Goal: Information Seeking & Learning: Learn about a topic

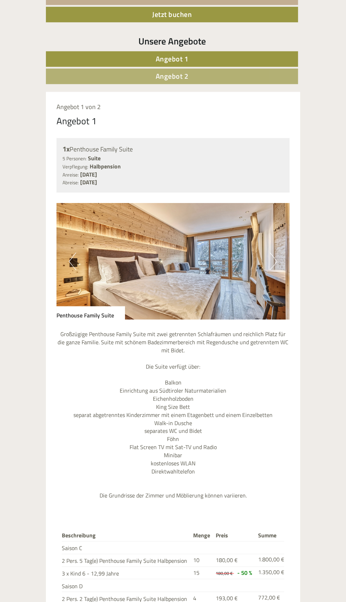
scroll to position [329, 0]
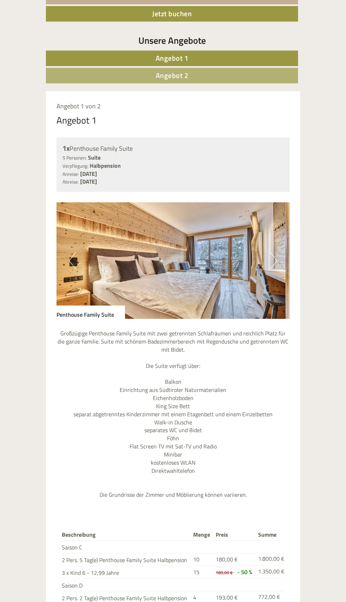
click at [283, 259] on img at bounding box center [172, 260] width 233 height 117
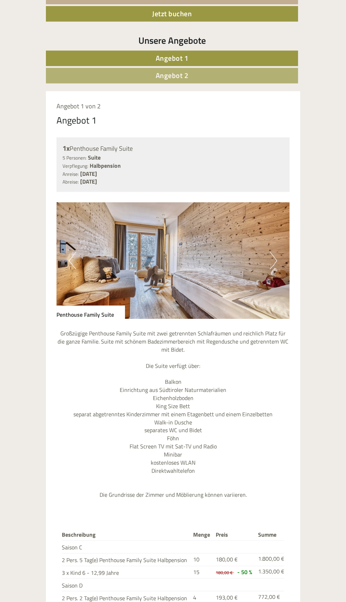
click at [190, 77] on link "Angebot 2" at bounding box center [172, 76] width 252 height 16
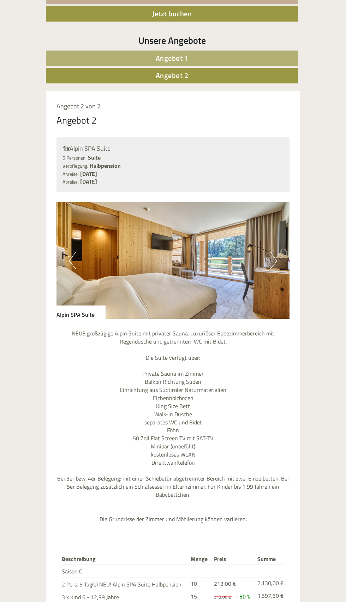
scroll to position [379, 0]
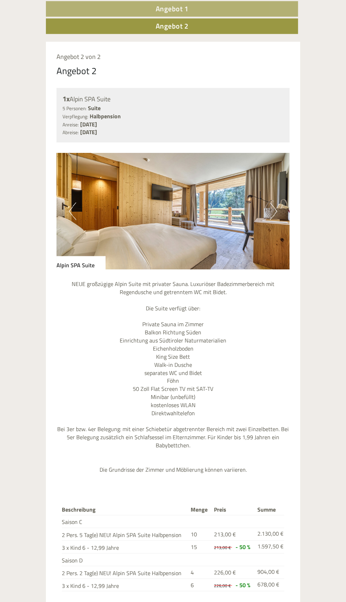
click at [270, 215] on button "Next" at bounding box center [273, 211] width 7 height 18
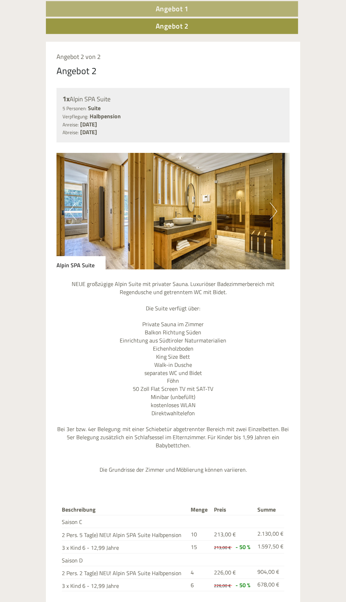
click at [271, 220] on img at bounding box center [172, 211] width 233 height 117
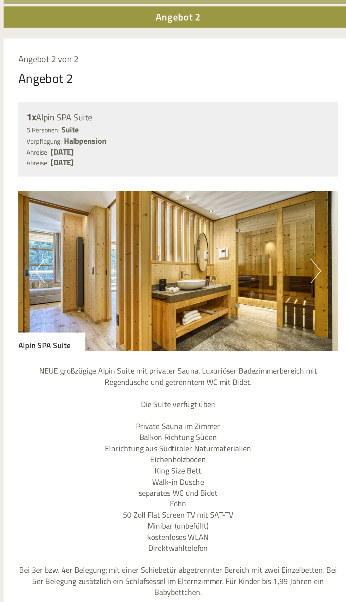
scroll to position [290, 0]
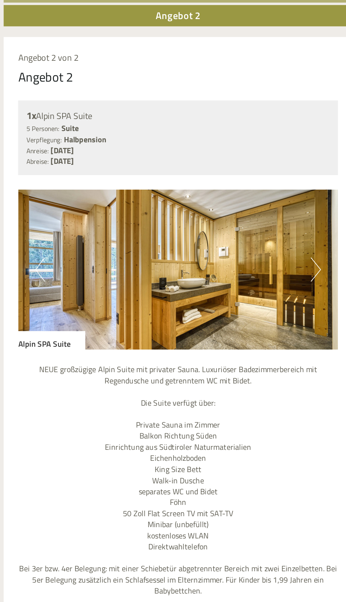
click at [276, 300] on button "Next" at bounding box center [273, 300] width 7 height 18
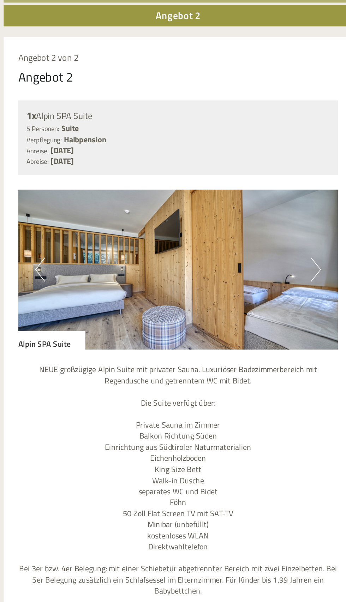
click at [273, 295] on button "Next" at bounding box center [273, 300] width 7 height 18
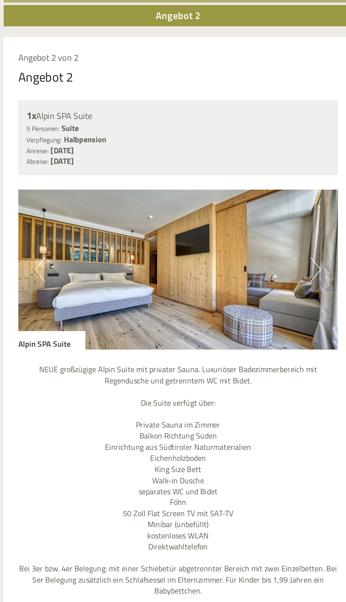
click at [67, 296] on img at bounding box center [172, 300] width 233 height 117
click at [280, 302] on img at bounding box center [172, 300] width 233 height 117
click at [282, 294] on img at bounding box center [172, 300] width 233 height 117
click at [274, 299] on button "Next" at bounding box center [273, 300] width 7 height 18
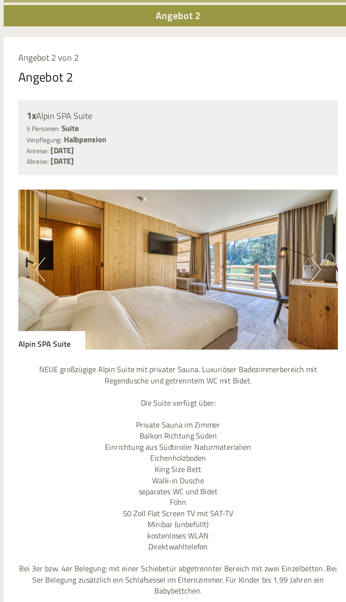
click at [277, 297] on img at bounding box center [172, 300] width 233 height 117
click at [277, 297] on button "Next" at bounding box center [273, 300] width 7 height 18
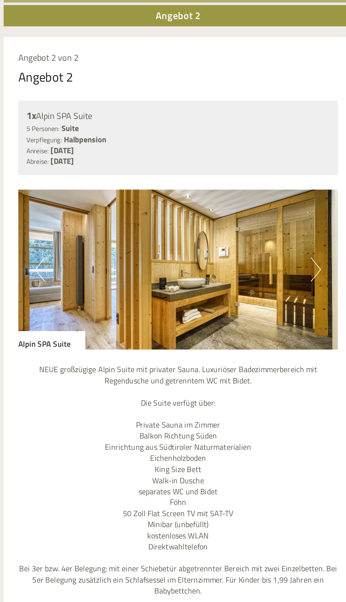
click at [275, 300] on button "Next" at bounding box center [273, 300] width 7 height 18
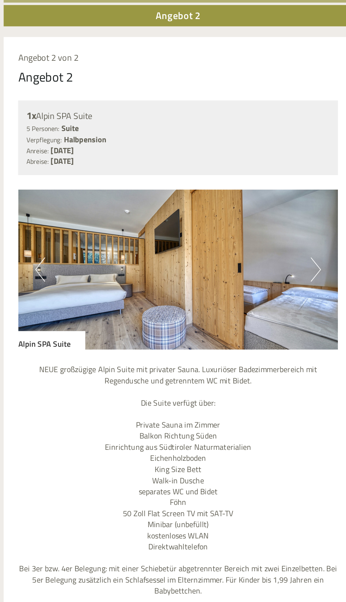
click at [280, 296] on img at bounding box center [172, 300] width 233 height 117
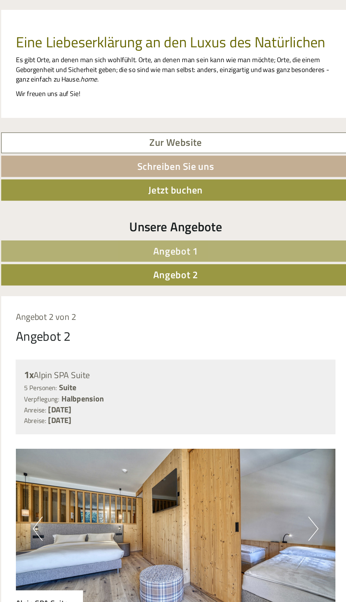
scroll to position [204, 0]
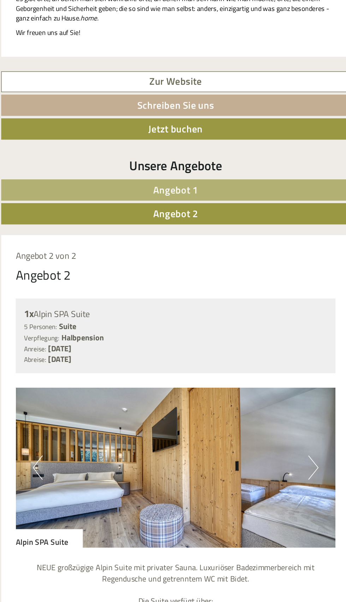
click at [283, 377] on img at bounding box center [172, 385] width 233 height 117
click at [278, 379] on img at bounding box center [172, 385] width 233 height 117
click at [276, 383] on button "Next" at bounding box center [273, 385] width 7 height 18
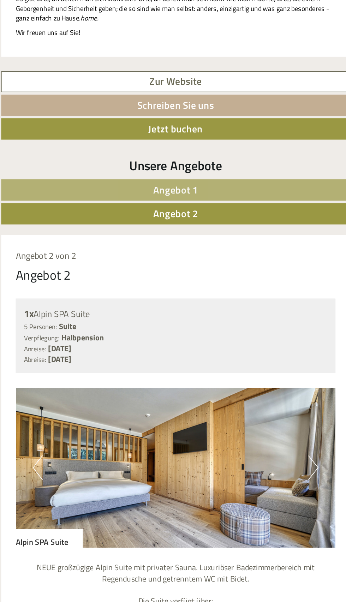
click at [267, 389] on img at bounding box center [172, 385] width 233 height 117
click at [258, 410] on img at bounding box center [172, 385] width 233 height 117
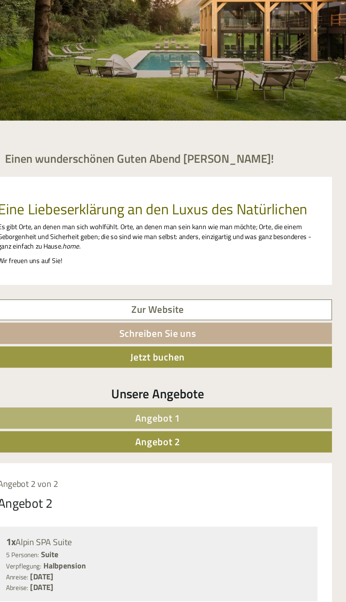
scroll to position [0, 0]
